Goal: Find contact information: Find contact information

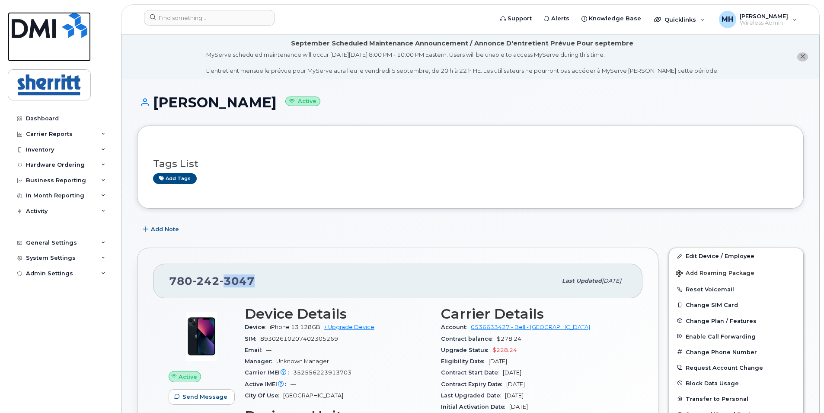
click at [48, 32] on img at bounding box center [50, 25] width 76 height 26
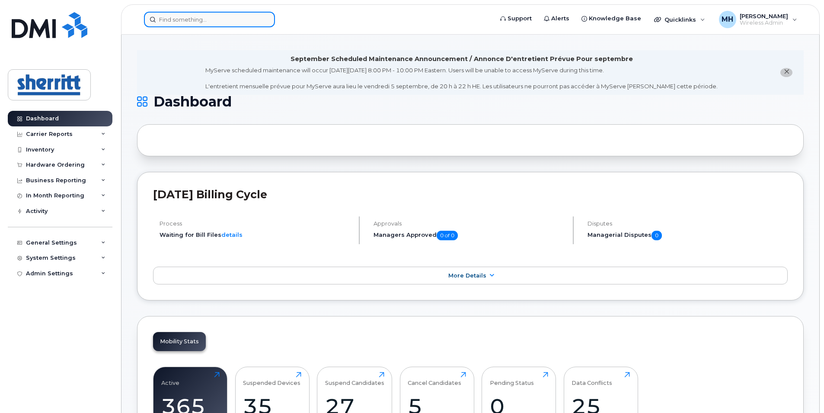
click at [180, 22] on input at bounding box center [209, 20] width 131 height 16
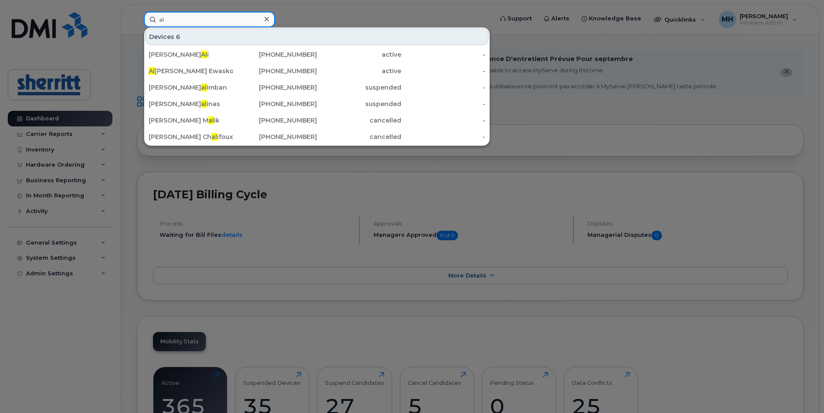
type input "a"
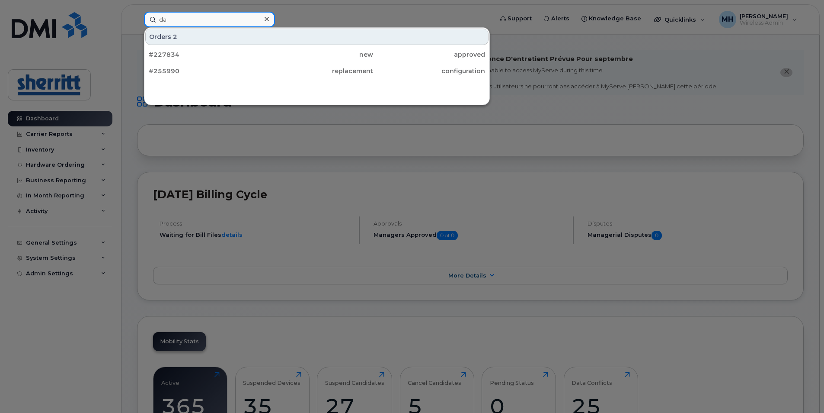
type input "d"
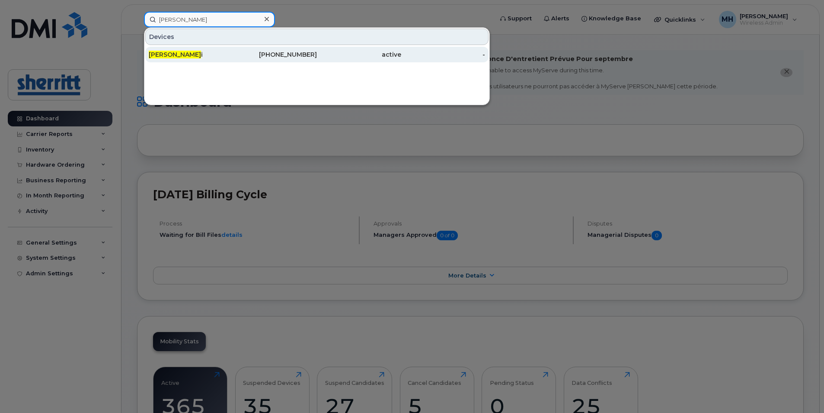
type input "adam al"
click at [201, 53] on div "Adam Al i" at bounding box center [191, 54] width 84 height 9
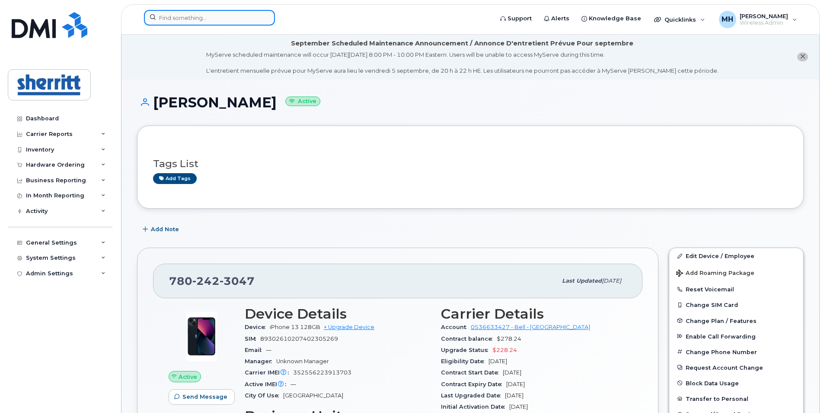
click at [196, 23] on input at bounding box center [209, 18] width 131 height 16
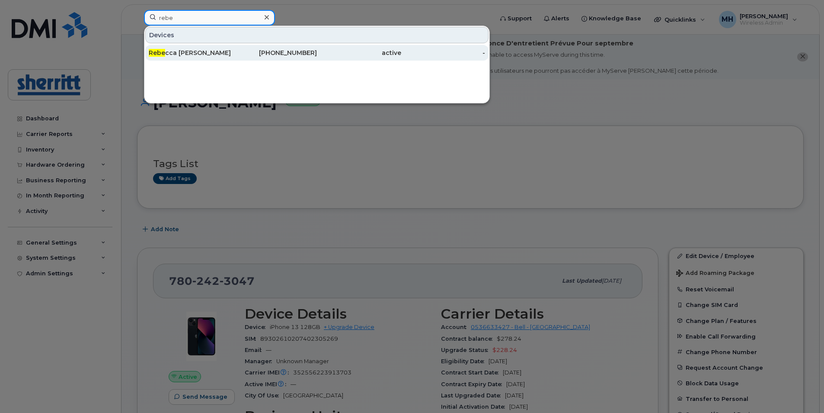
type input "rebe"
click at [197, 51] on div "Rebe cca Ferguson" at bounding box center [191, 52] width 84 height 9
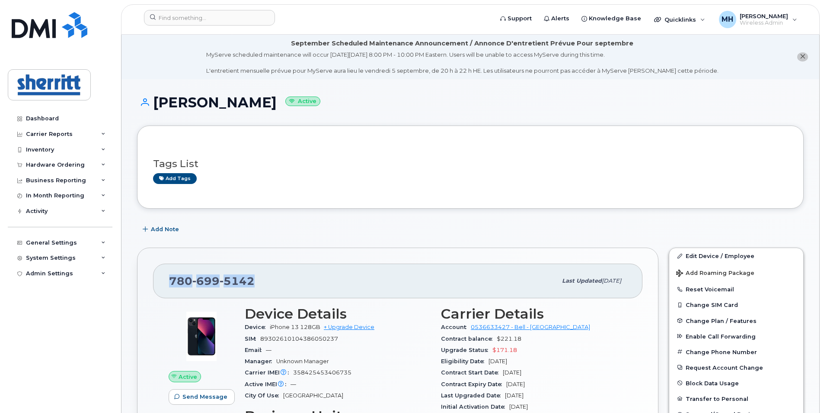
drag, startPoint x: 262, startPoint y: 279, endPoint x: 170, endPoint y: 281, distance: 91.7
click at [170, 281] on div "[PHONE_NUMBER]" at bounding box center [363, 281] width 388 height 18
copy span "[PHONE_NUMBER]"
click at [56, 32] on img at bounding box center [50, 25] width 76 height 26
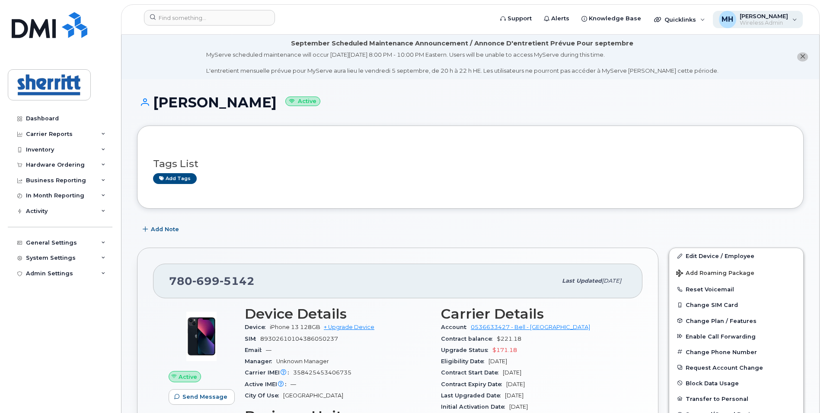
click at [793, 22] on div "MH Mohamed Hirey Wireless Admin" at bounding box center [758, 19] width 90 height 17
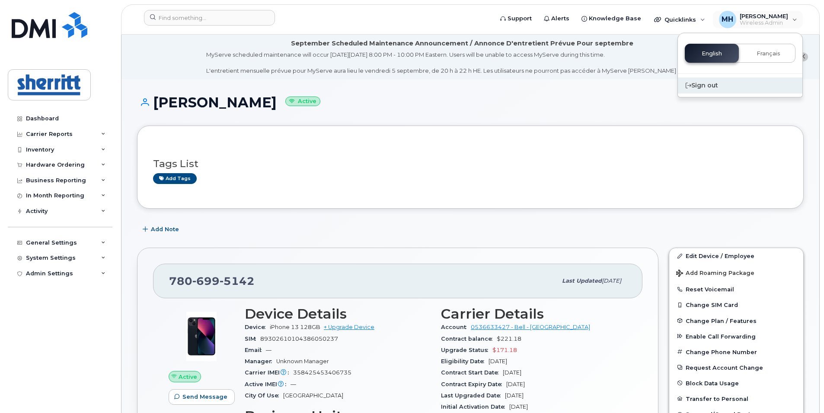
click at [706, 85] on div "Sign out" at bounding box center [740, 85] width 125 height 16
